Goal: Information Seeking & Learning: Learn about a topic

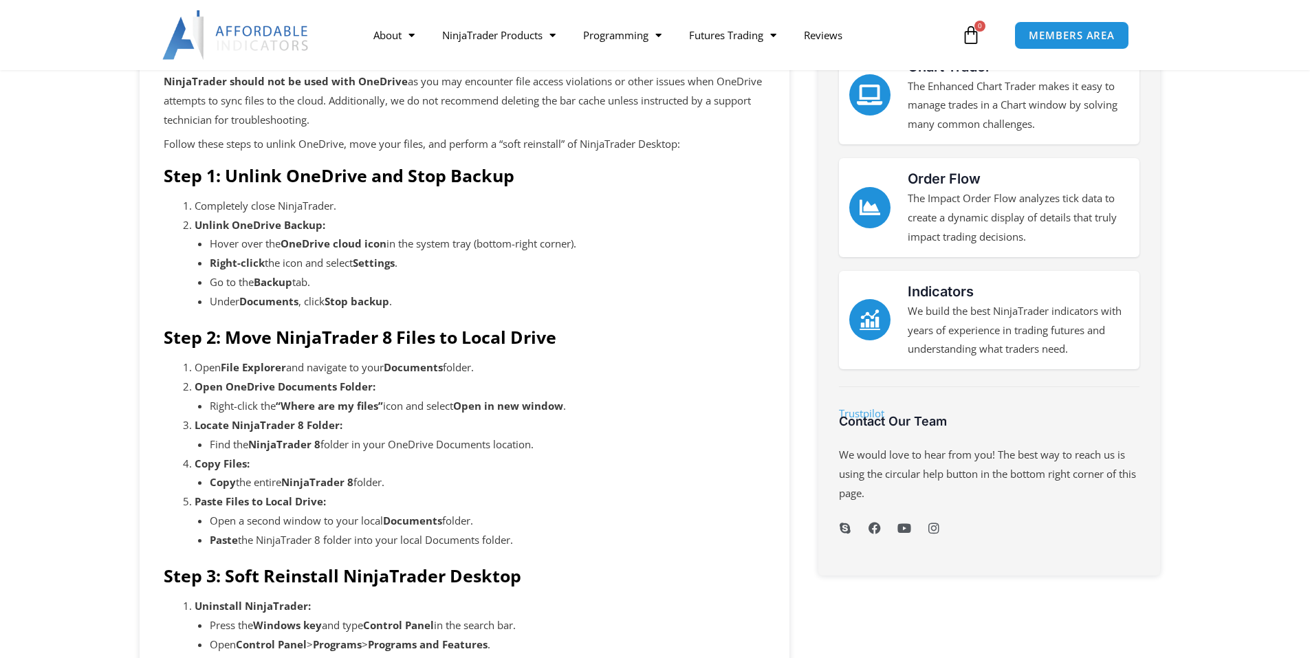
scroll to position [206, 0]
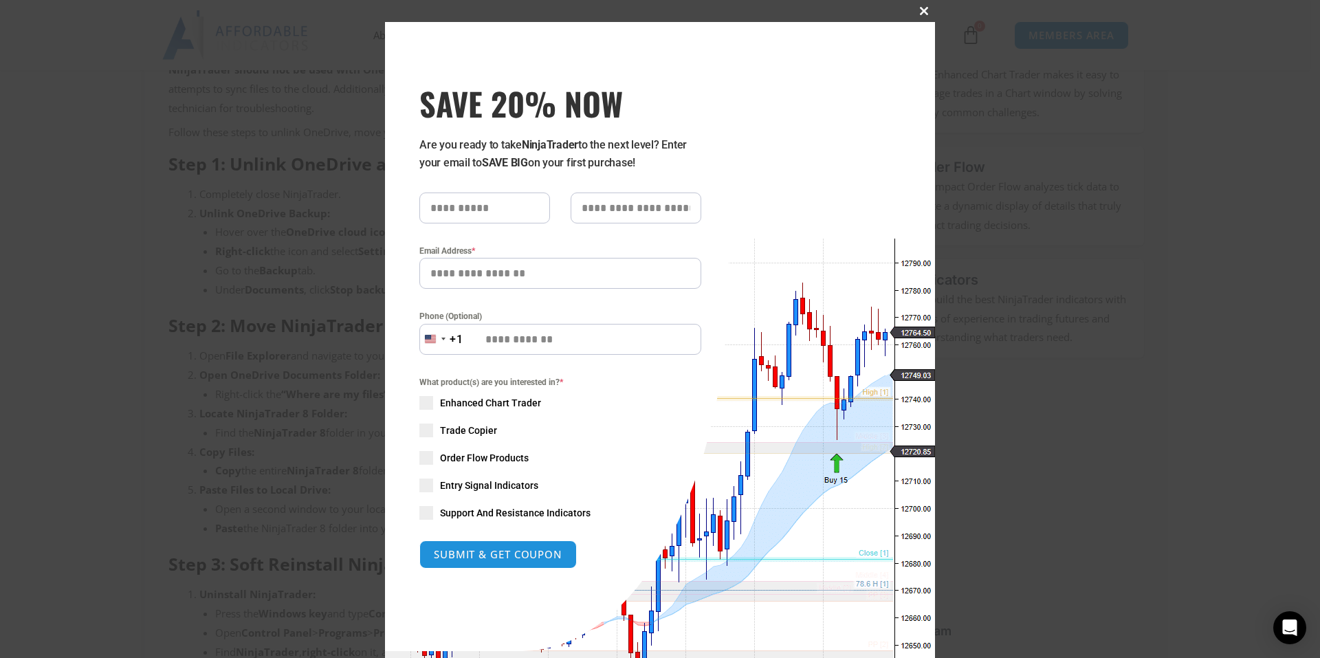
drag, startPoint x: 925, startPoint y: 9, endPoint x: 910, endPoint y: 10, distance: 15.2
click at [924, 9] on span at bounding box center [924, 11] width 22 height 8
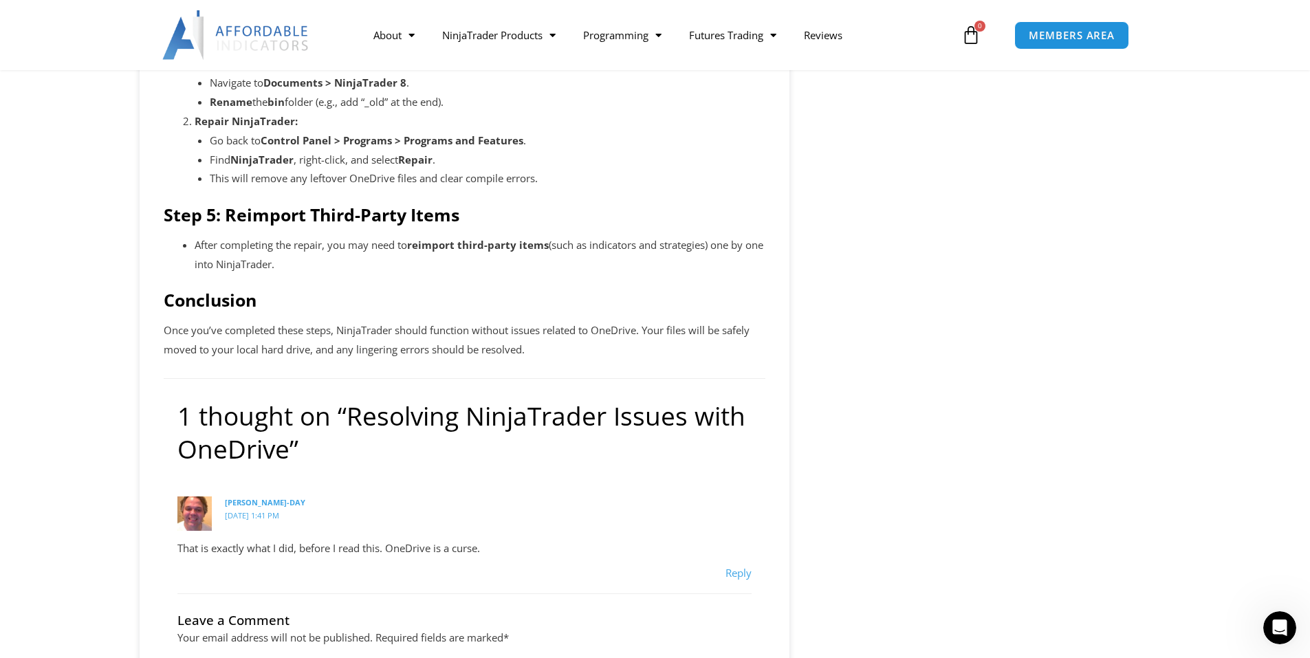
scroll to position [1031, 0]
